Goal: Entertainment & Leisure: Browse casually

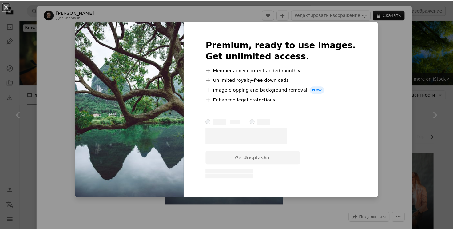
scroll to position [239, 0]
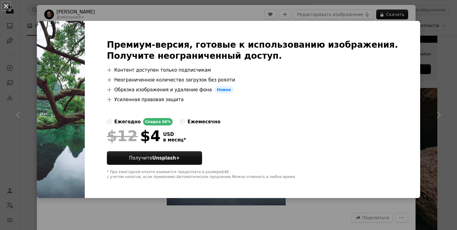
click at [425, 25] on div "An X shape Премиум-версия, готовые к использованию изображения. Получите неогра…" at bounding box center [228, 115] width 457 height 230
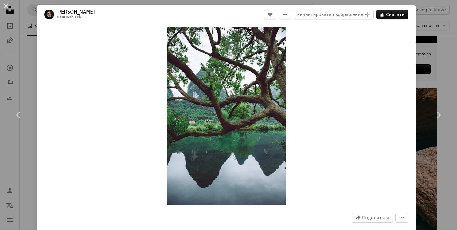
click at [421, 44] on div "An X shape Chevron left Chevron right Джошуа Эрл Для Unsplash+ A heart A plus s…" at bounding box center [228, 115] width 457 height 230
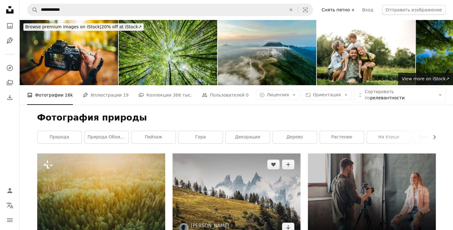
click at [212, 153] on img at bounding box center [236, 195] width 128 height 85
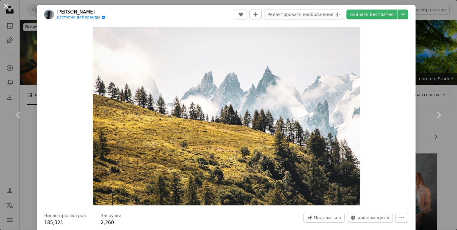
click at [430, 55] on div "An X shape Chevron left Chevron right [PERSON_NAME] Доступно для аренды A check…" at bounding box center [228, 115] width 457 height 230
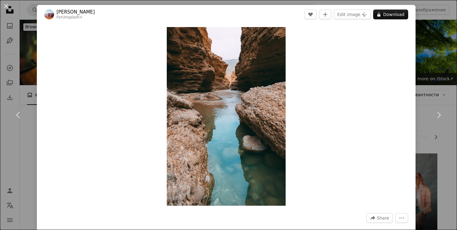
click at [429, 49] on div "An X shape Chevron left Chevron right [PERSON_NAME] For Unsplash+ A heart A plu…" at bounding box center [228, 115] width 457 height 230
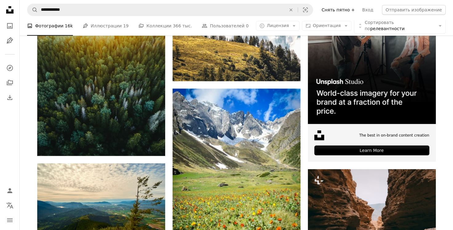
scroll to position [159, 0]
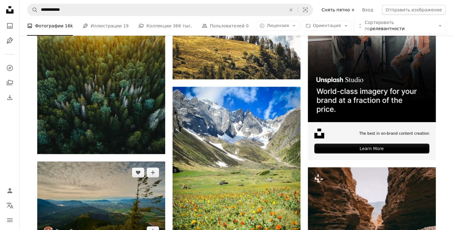
click at [144, 161] on img at bounding box center [101, 201] width 128 height 81
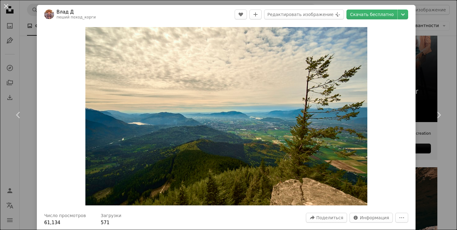
click at [425, 43] on div "An X shape Chevron left Chevron right Влад Д пеший поход_корги A heart A plus s…" at bounding box center [228, 115] width 457 height 230
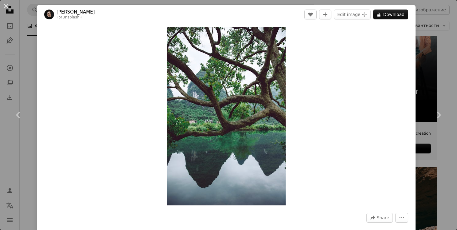
click at [355, 175] on div "Zoom in" at bounding box center [226, 116] width 379 height 184
click at [441, 93] on link "Chevron right" at bounding box center [439, 114] width 37 height 59
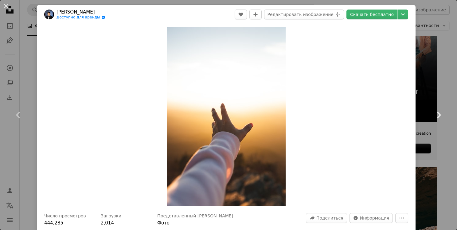
click at [430, 90] on link "Chevron right" at bounding box center [439, 114] width 37 height 59
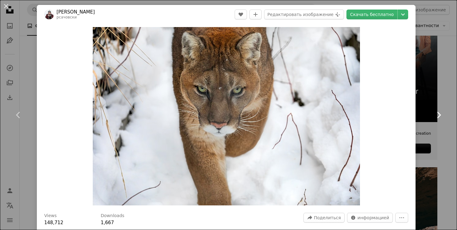
click at [430, 90] on link "Chevron right" at bounding box center [439, 114] width 37 height 59
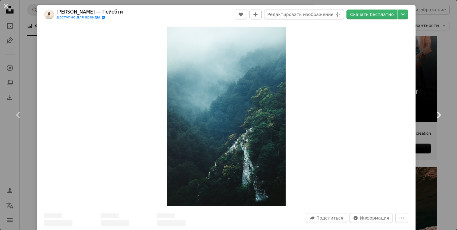
click at [430, 90] on link "Chevron right" at bounding box center [439, 114] width 37 height 59
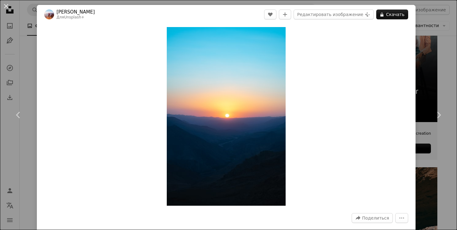
click at [47, 101] on div "Zoom in" at bounding box center [226, 116] width 379 height 185
click at [12, 115] on link "Chevron left" at bounding box center [18, 114] width 37 height 59
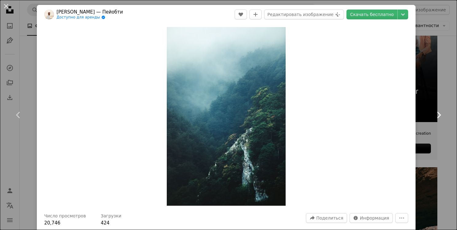
click at [421, 133] on link "Chevron right" at bounding box center [439, 114] width 37 height 59
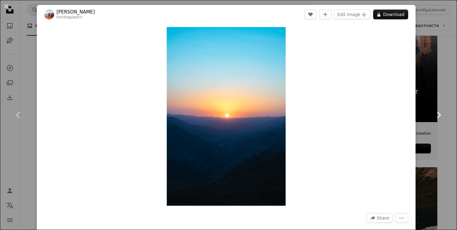
click at [421, 133] on link "Chevron right" at bounding box center [439, 114] width 37 height 59
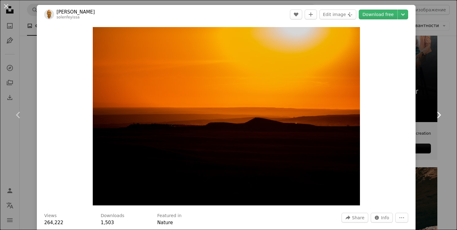
click at [421, 133] on link "Chevron right" at bounding box center [439, 114] width 37 height 59
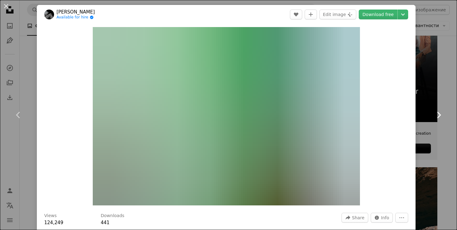
click at [421, 133] on link "Chevron right" at bounding box center [439, 114] width 37 height 59
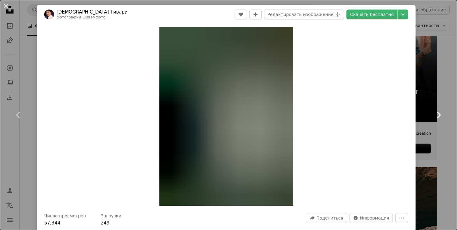
click at [421, 133] on link "Chevron right" at bounding box center [439, 114] width 37 height 59
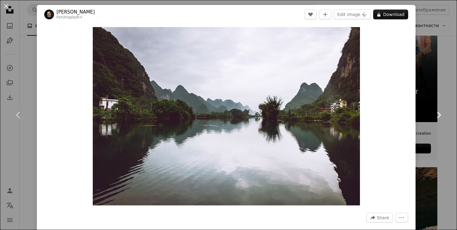
click at [421, 133] on link "Chevron right" at bounding box center [439, 114] width 37 height 59
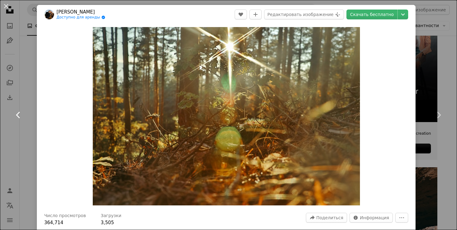
click at [26, 113] on link "Chevron left" at bounding box center [18, 114] width 37 height 59
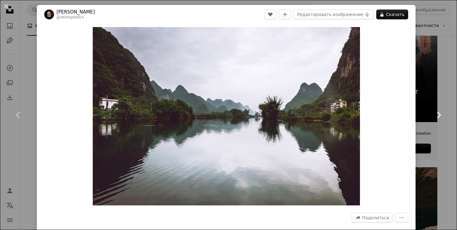
click at [429, 120] on link "Chevron right" at bounding box center [439, 114] width 37 height 59
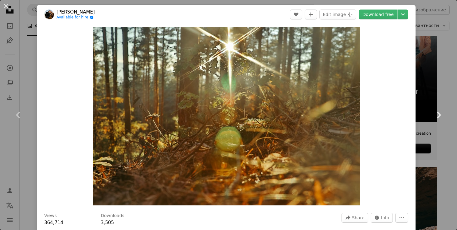
click at [429, 120] on link "Chevron right" at bounding box center [439, 114] width 37 height 59
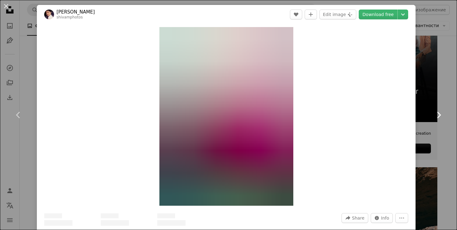
click at [429, 120] on link "Chevron right" at bounding box center [439, 114] width 37 height 59
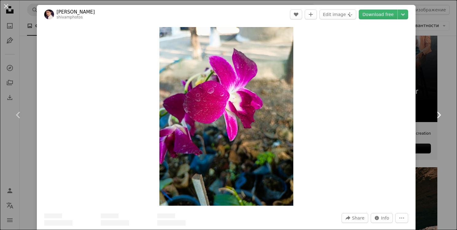
click at [429, 120] on link "Chevron right" at bounding box center [439, 114] width 37 height 59
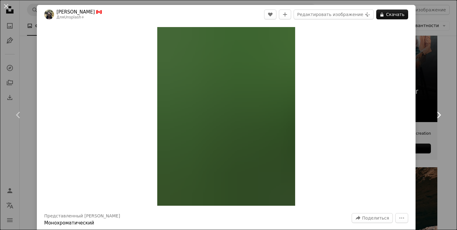
click at [429, 120] on link "Chevron right" at bounding box center [439, 114] width 37 height 59
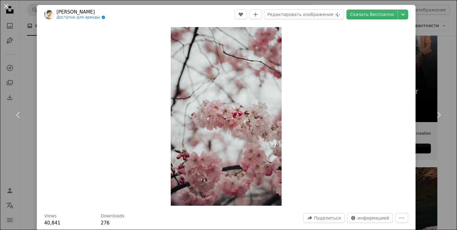
click at [435, 28] on div "An X shape Chevron left Chevron right Итан Ругон Доступно для аренды A checkmar…" at bounding box center [228, 115] width 457 height 230
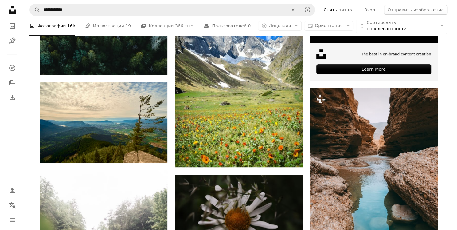
scroll to position [240, 0]
